Goal: Communication & Community: Ask a question

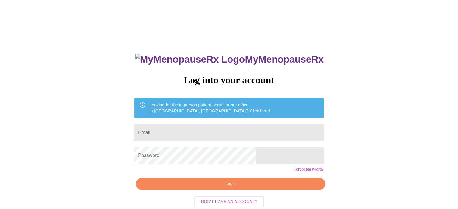
click at [251, 138] on input "Email" at bounding box center [228, 132] width 189 height 17
type input "[EMAIL_ADDRESS][DOMAIN_NAME]"
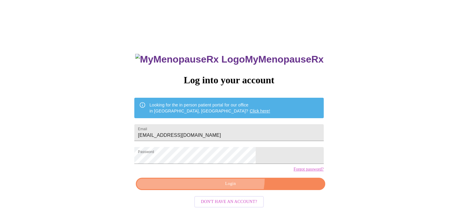
click at [234, 189] on button "Login" at bounding box center [230, 184] width 189 height 12
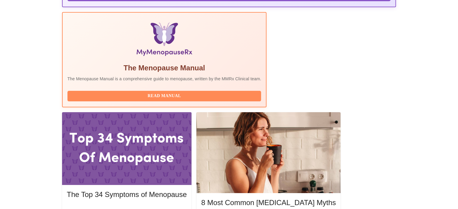
scroll to position [211, 0]
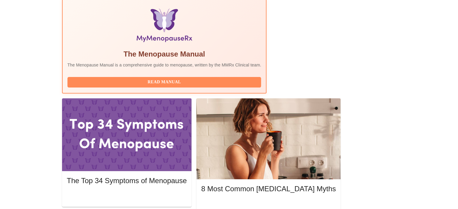
scroll to position [194, 0]
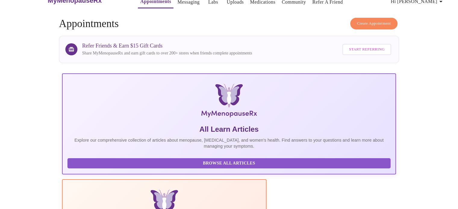
scroll to position [0, 0]
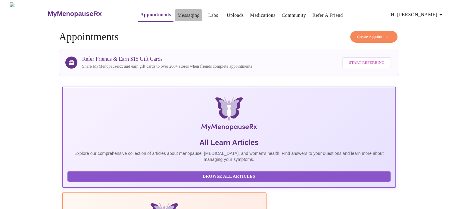
click at [178, 12] on link "Messaging" at bounding box center [189, 15] width 22 height 8
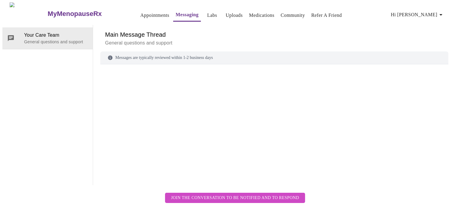
scroll to position [23, 0]
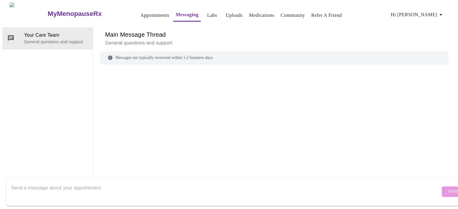
click at [153, 72] on div at bounding box center [274, 117] width 348 height 90
click at [118, 52] on div "Messages are typically reviewed within 1-2 business days" at bounding box center [274, 58] width 348 height 13
click at [124, 72] on div at bounding box center [274, 117] width 348 height 90
click at [81, 182] on textarea "Send a message about your appointment" at bounding box center [226, 191] width 430 height 19
type textarea "H"
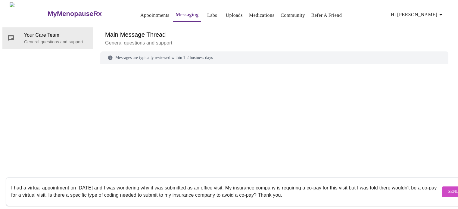
type textarea "I had a virtual appointment on [DATE] and I was wondering why it was submitted …"
click at [448, 188] on span "Send" at bounding box center [453, 192] width 11 height 8
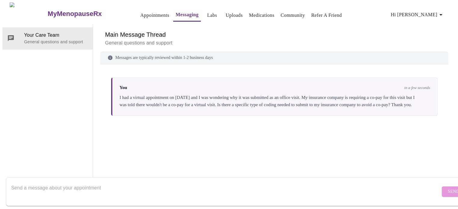
scroll to position [0, 0]
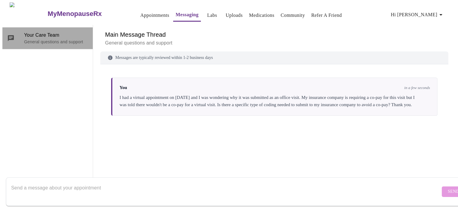
click at [41, 39] on p "General questions and support" at bounding box center [56, 42] width 64 height 6
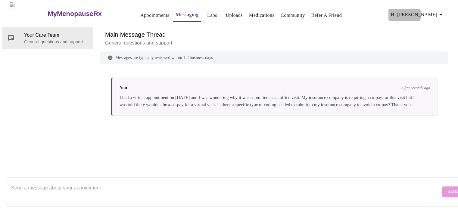
click at [432, 12] on span "Hi [PERSON_NAME]" at bounding box center [418, 15] width 54 height 8
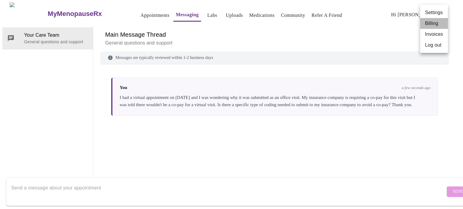
click at [436, 22] on li "Billing" at bounding box center [434, 23] width 28 height 11
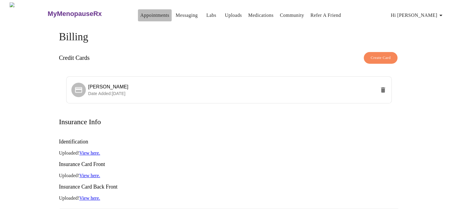
click at [140, 14] on link "Appointments" at bounding box center [154, 15] width 29 height 8
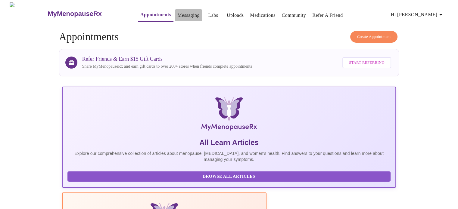
click at [178, 13] on link "Messaging" at bounding box center [189, 15] width 22 height 8
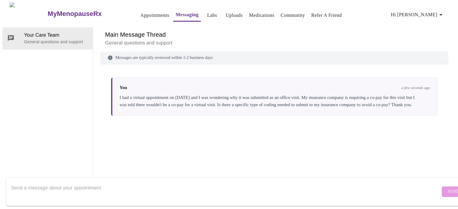
click at [207, 11] on link "Labs" at bounding box center [212, 15] width 10 height 8
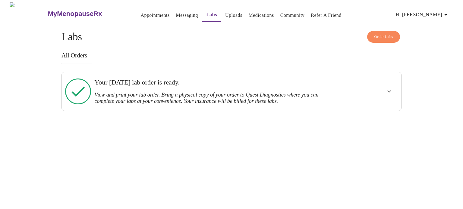
click at [61, 12] on h3 "MyMenopauseRx" at bounding box center [75, 14] width 54 height 8
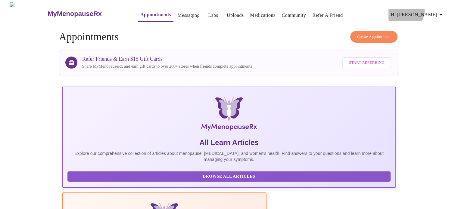
click at [435, 11] on span "Hi [PERSON_NAME]" at bounding box center [418, 15] width 54 height 8
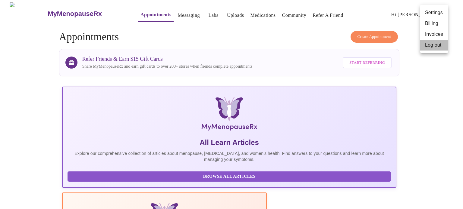
click at [439, 43] on li "Log out" at bounding box center [434, 45] width 28 height 11
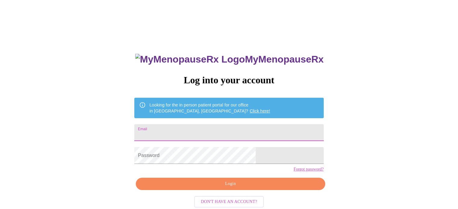
click at [198, 130] on input "Email" at bounding box center [228, 132] width 189 height 17
click at [198, 131] on input "cha" at bounding box center [228, 132] width 189 height 17
type input "[EMAIL_ADDRESS][DOMAIN_NAME]"
